Goal: Navigation & Orientation: Find specific page/section

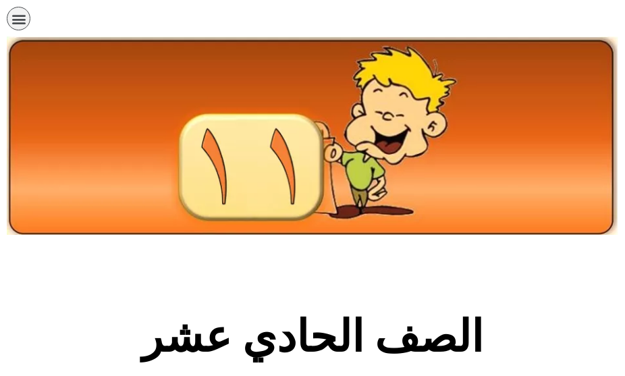
click at [607, 5] on div at bounding box center [581, 22] width 86 height 44
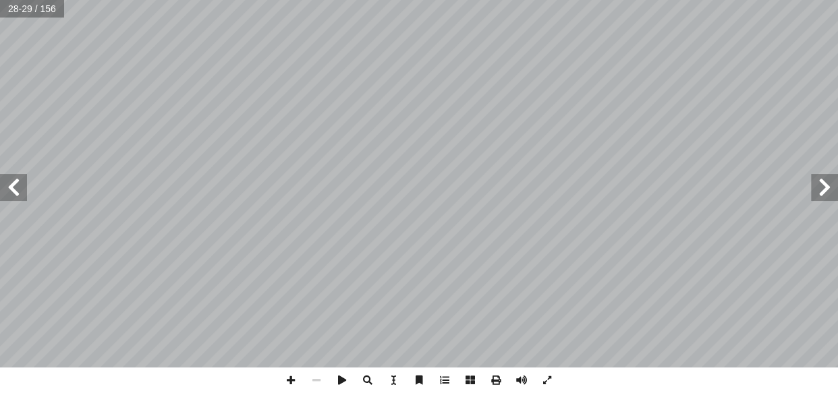
click at [697, 185] on span at bounding box center [824, 187] width 27 height 27
click at [697, 190] on span at bounding box center [824, 187] width 27 height 27
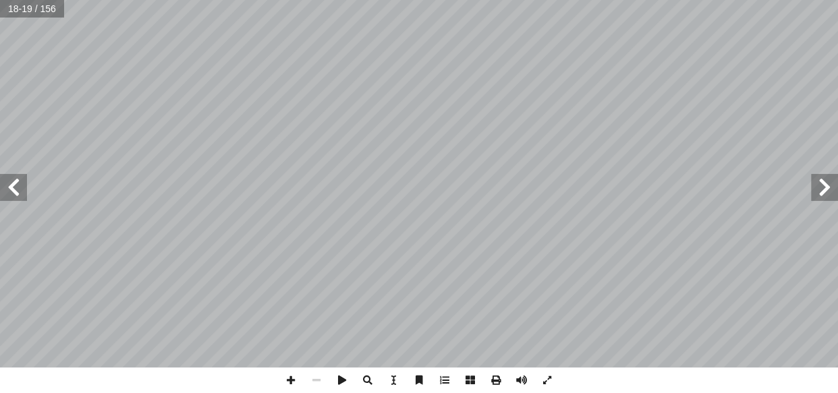
click at [697, 194] on span at bounding box center [824, 187] width 27 height 27
click at [697, 185] on span at bounding box center [824, 187] width 27 height 27
click at [697, 188] on span at bounding box center [824, 187] width 27 height 27
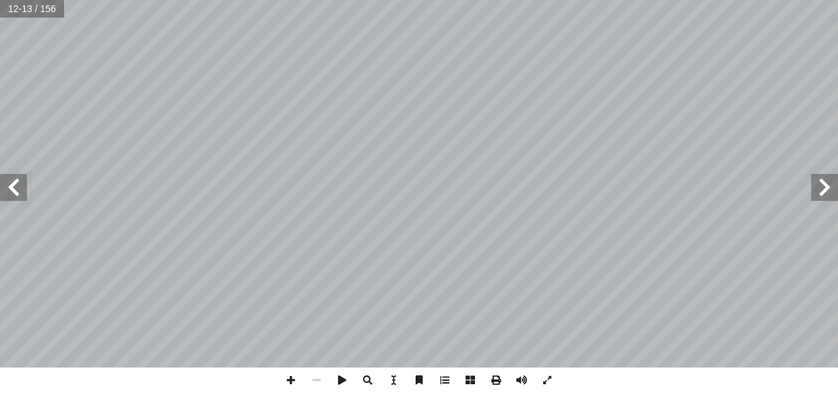
click at [697, 188] on span at bounding box center [824, 187] width 27 height 27
click at [23, 177] on span at bounding box center [13, 187] width 27 height 27
click at [697, 192] on span at bounding box center [824, 187] width 27 height 27
click at [296, 382] on span at bounding box center [291, 381] width 26 height 26
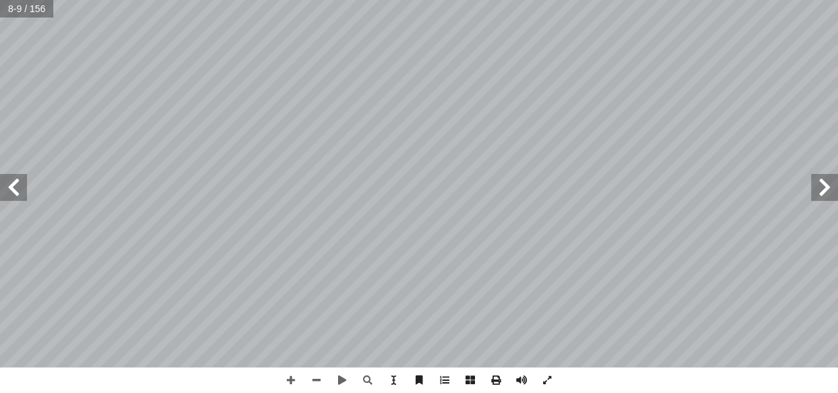
click at [13, 191] on span at bounding box center [13, 187] width 27 height 27
click at [16, 190] on span at bounding box center [13, 187] width 27 height 27
click at [697, 186] on span at bounding box center [824, 187] width 27 height 27
click at [697, 188] on span at bounding box center [824, 187] width 27 height 27
click at [20, 198] on span at bounding box center [13, 187] width 27 height 27
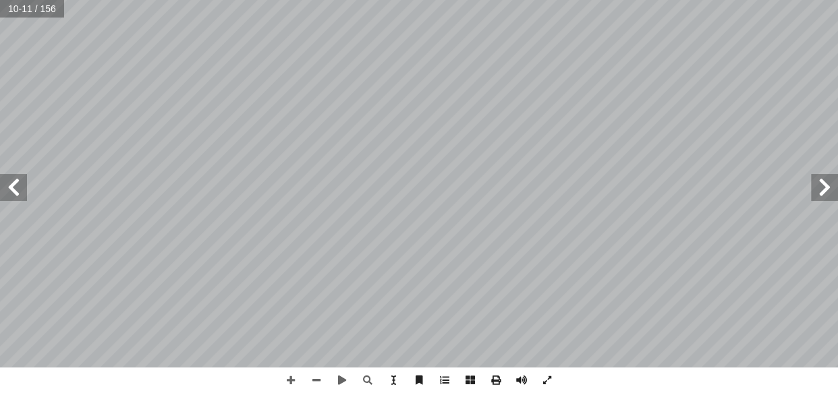
click at [22, 188] on span at bounding box center [13, 187] width 27 height 27
click at [20, 186] on span at bounding box center [13, 187] width 27 height 27
click at [19, 182] on span at bounding box center [13, 187] width 27 height 27
click at [11, 196] on span at bounding box center [13, 187] width 27 height 27
click at [3, 195] on span at bounding box center [13, 187] width 27 height 27
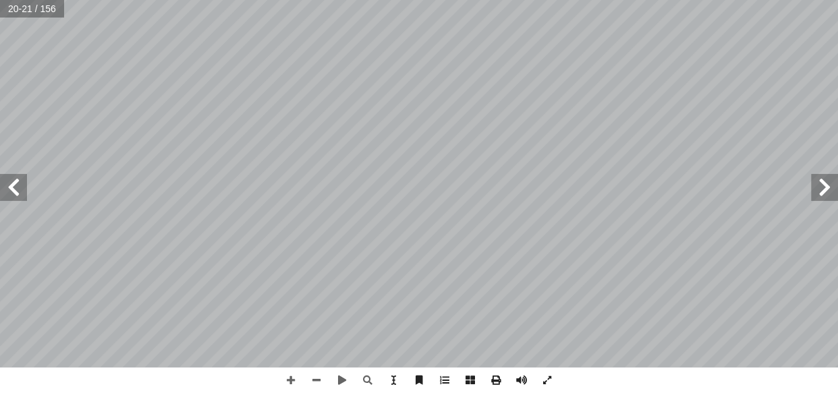
click at [697, 197] on span at bounding box center [824, 187] width 27 height 27
click at [697, 190] on span at bounding box center [824, 187] width 27 height 27
click at [13, 194] on span at bounding box center [13, 187] width 27 height 27
click at [697, 192] on span at bounding box center [824, 187] width 27 height 27
click at [24, 179] on span at bounding box center [13, 187] width 27 height 27
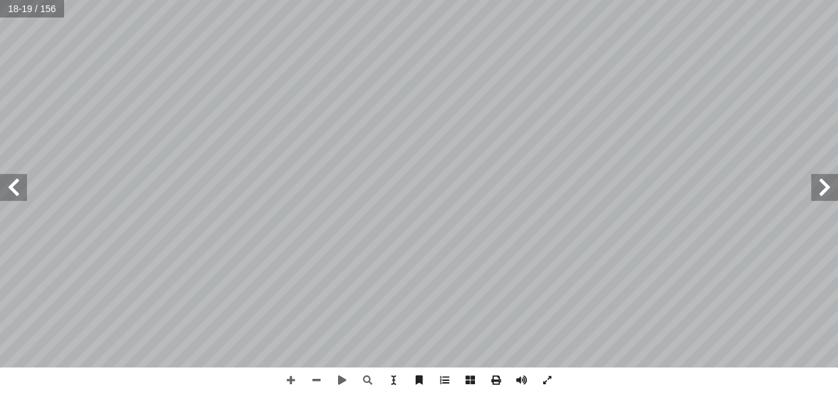
click at [13, 183] on span at bounding box center [13, 187] width 27 height 27
click at [11, 184] on span at bounding box center [13, 187] width 27 height 27
click at [697, 192] on span at bounding box center [824, 187] width 27 height 27
click at [697, 179] on span at bounding box center [824, 187] width 27 height 27
click at [697, 194] on span at bounding box center [824, 187] width 27 height 27
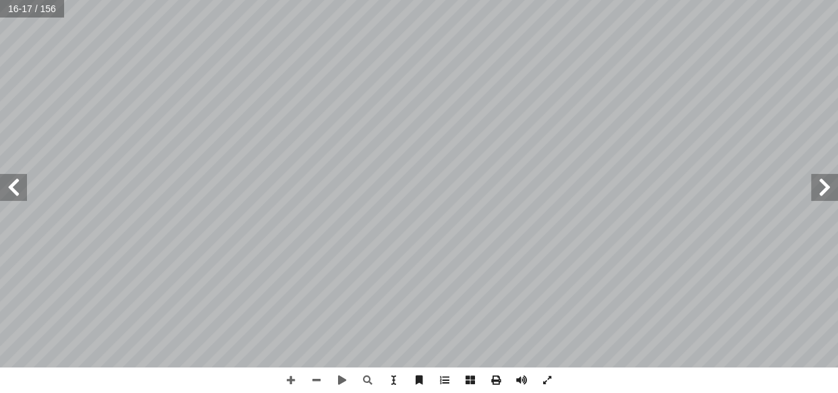
click at [9, 189] on span at bounding box center [13, 187] width 27 height 27
click at [697, 189] on span at bounding box center [824, 187] width 27 height 27
